Goal: Learn about a topic: Learn about a topic

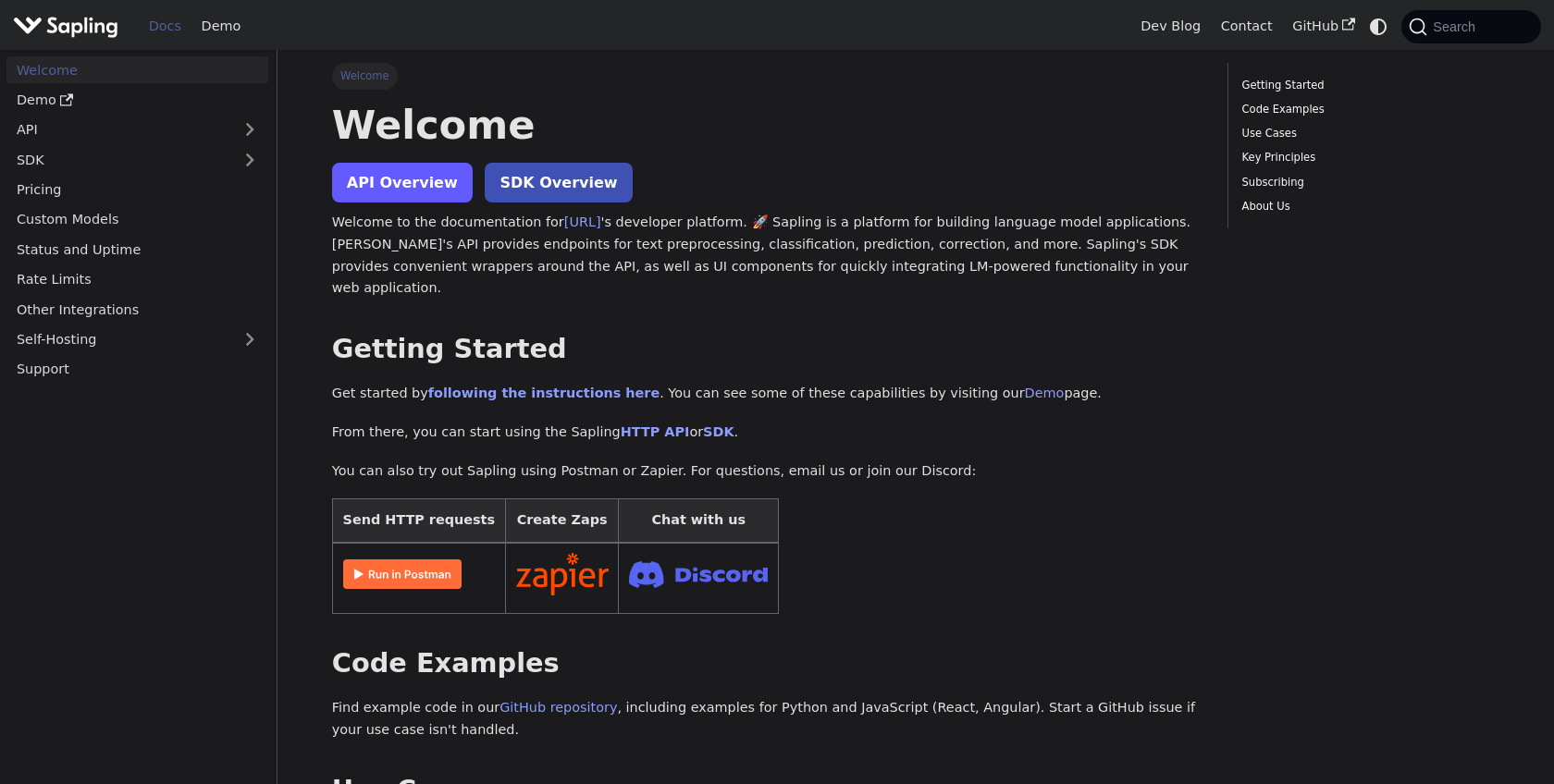
click at [362, 183] on link "API Overview" at bounding box center [403, 183] width 140 height 40
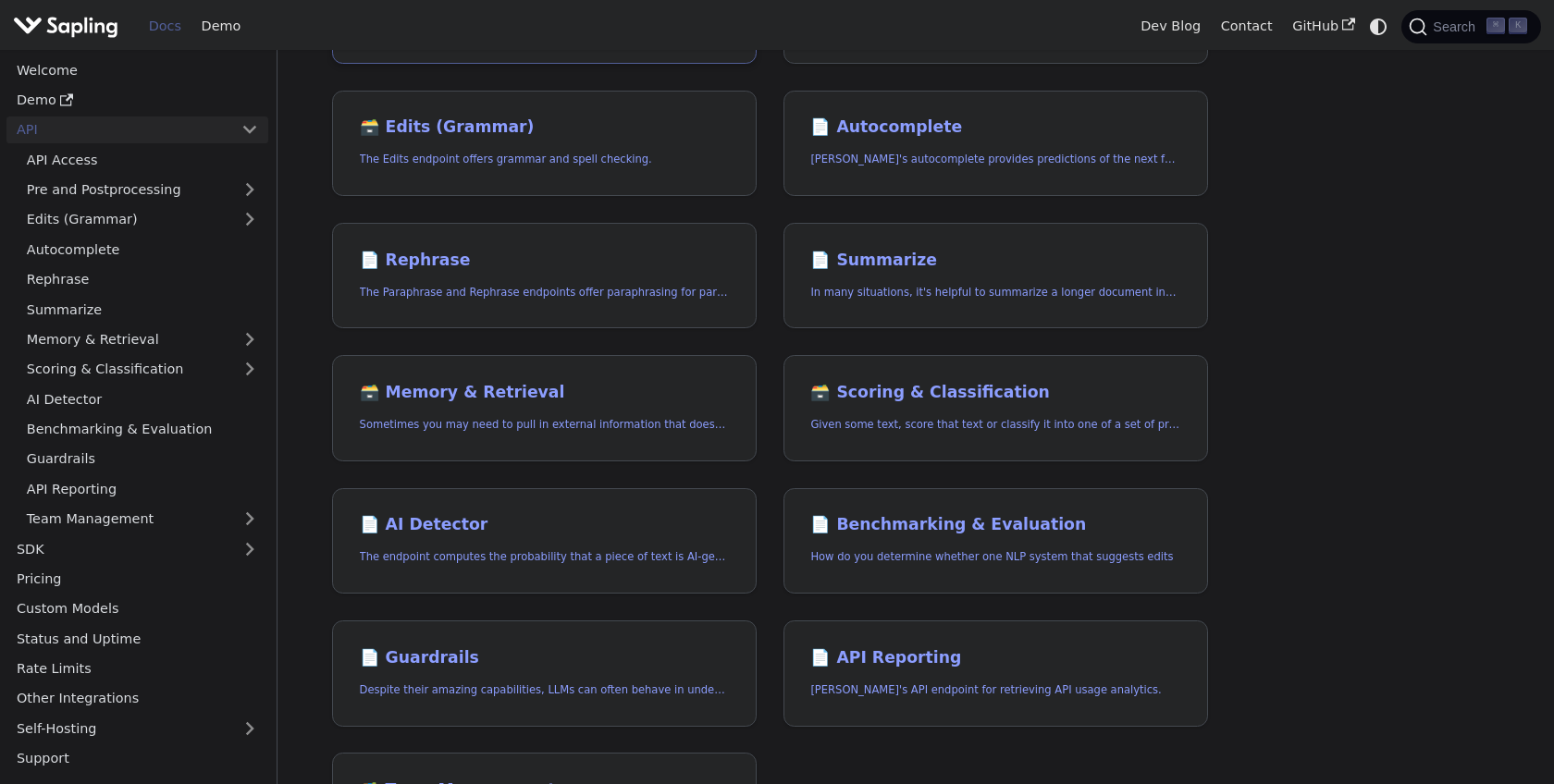
scroll to position [348, 0]
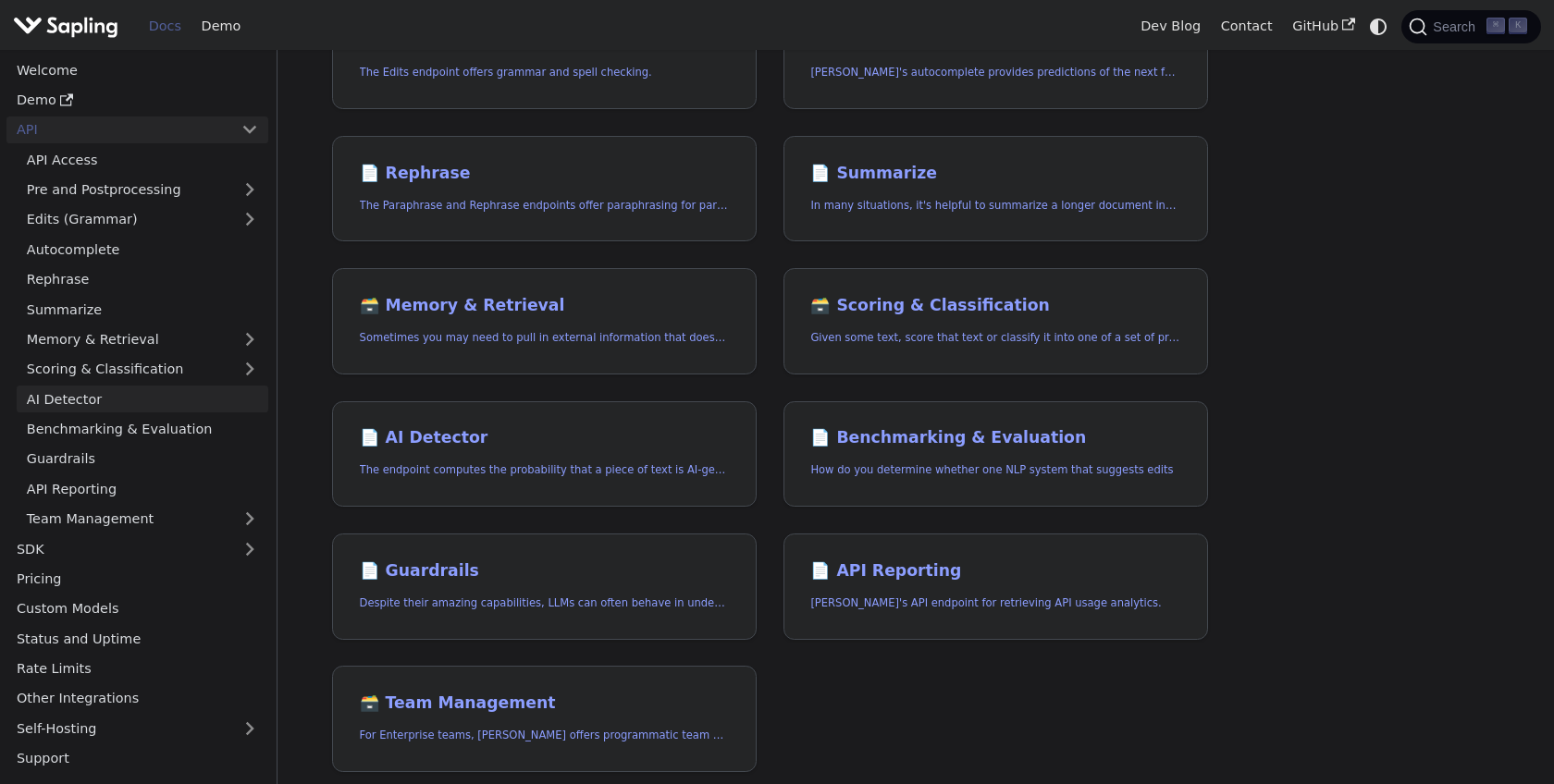
click at [67, 401] on link "AI Detector" at bounding box center [142, 399] width 252 height 27
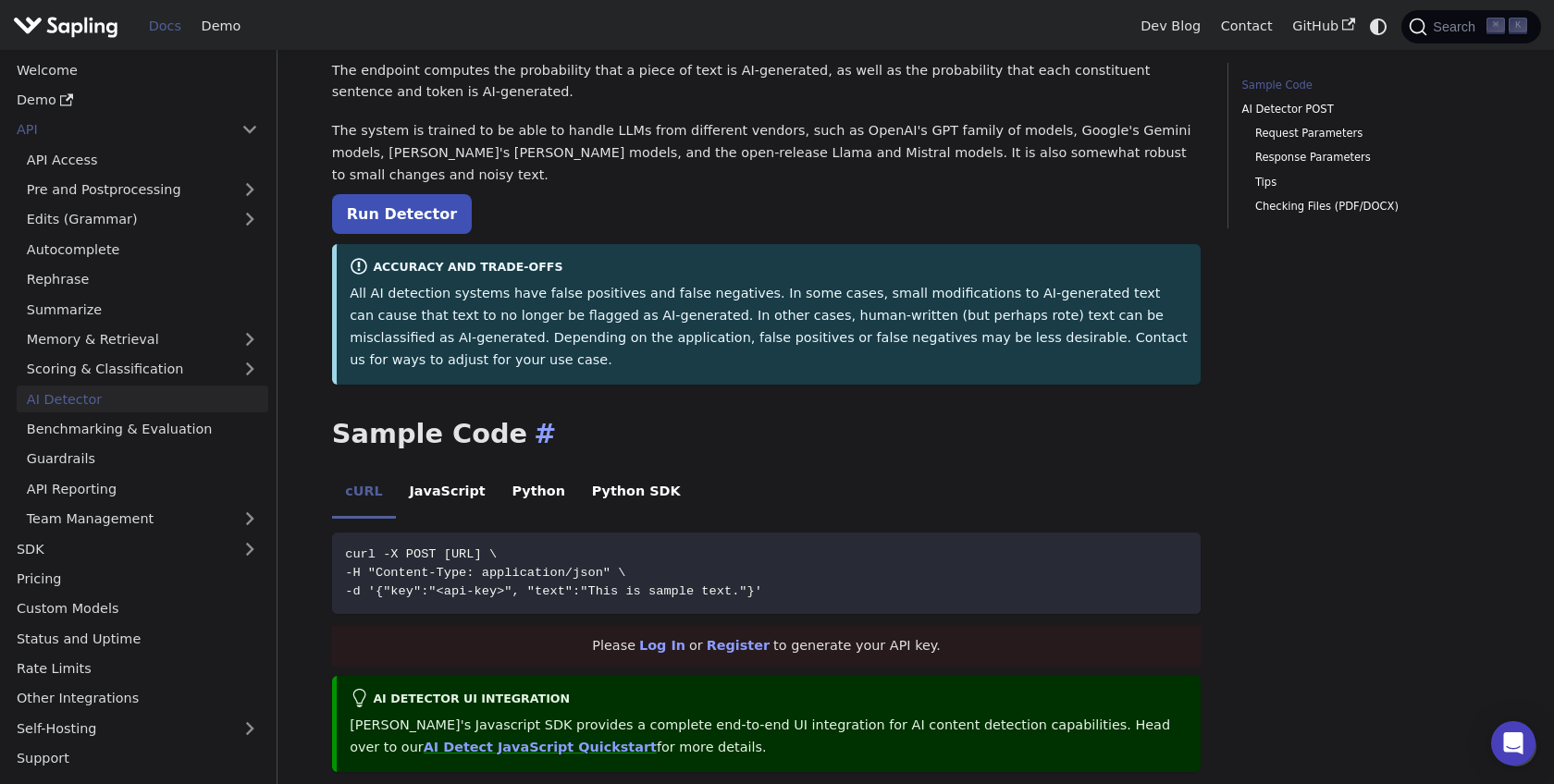
scroll to position [44, 0]
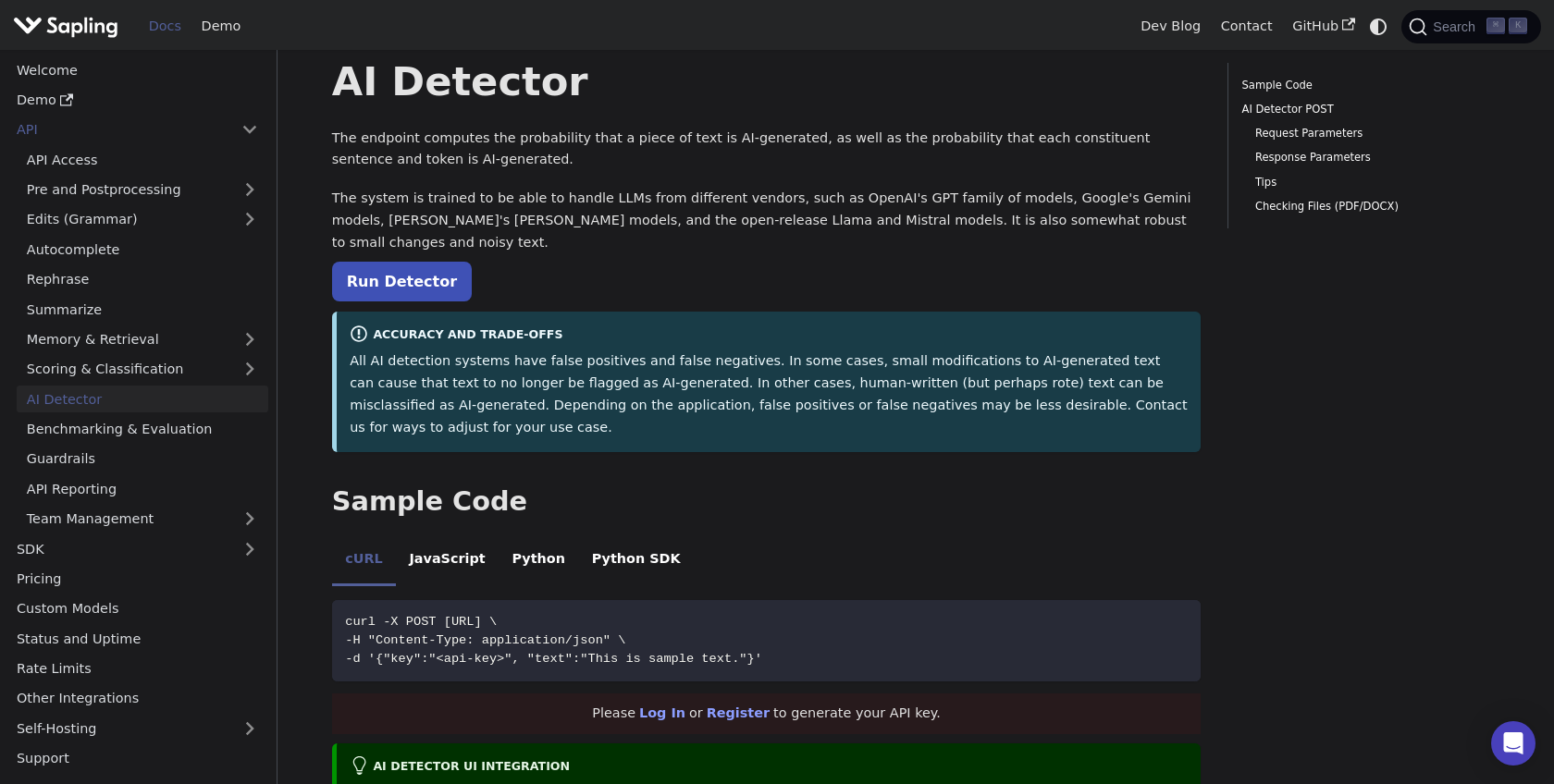
click at [392, 267] on link "Run Detector" at bounding box center [402, 282] width 140 height 40
